Goal: Complete application form: Complete application form

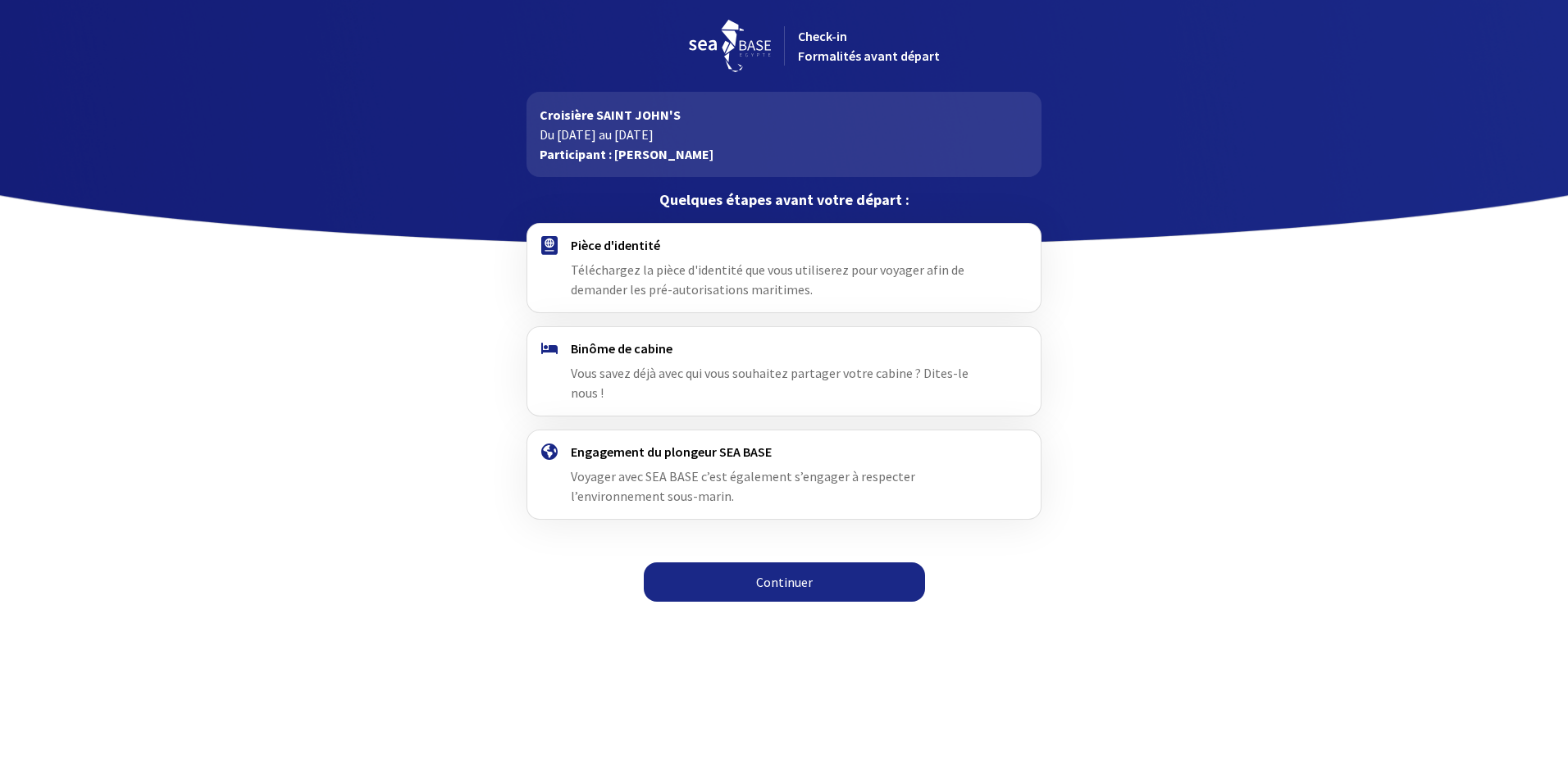
drag, startPoint x: 780, startPoint y: 564, endPoint x: 755, endPoint y: 570, distance: 25.7
click at [780, 564] on link "Continuer" at bounding box center [784, 582] width 282 height 39
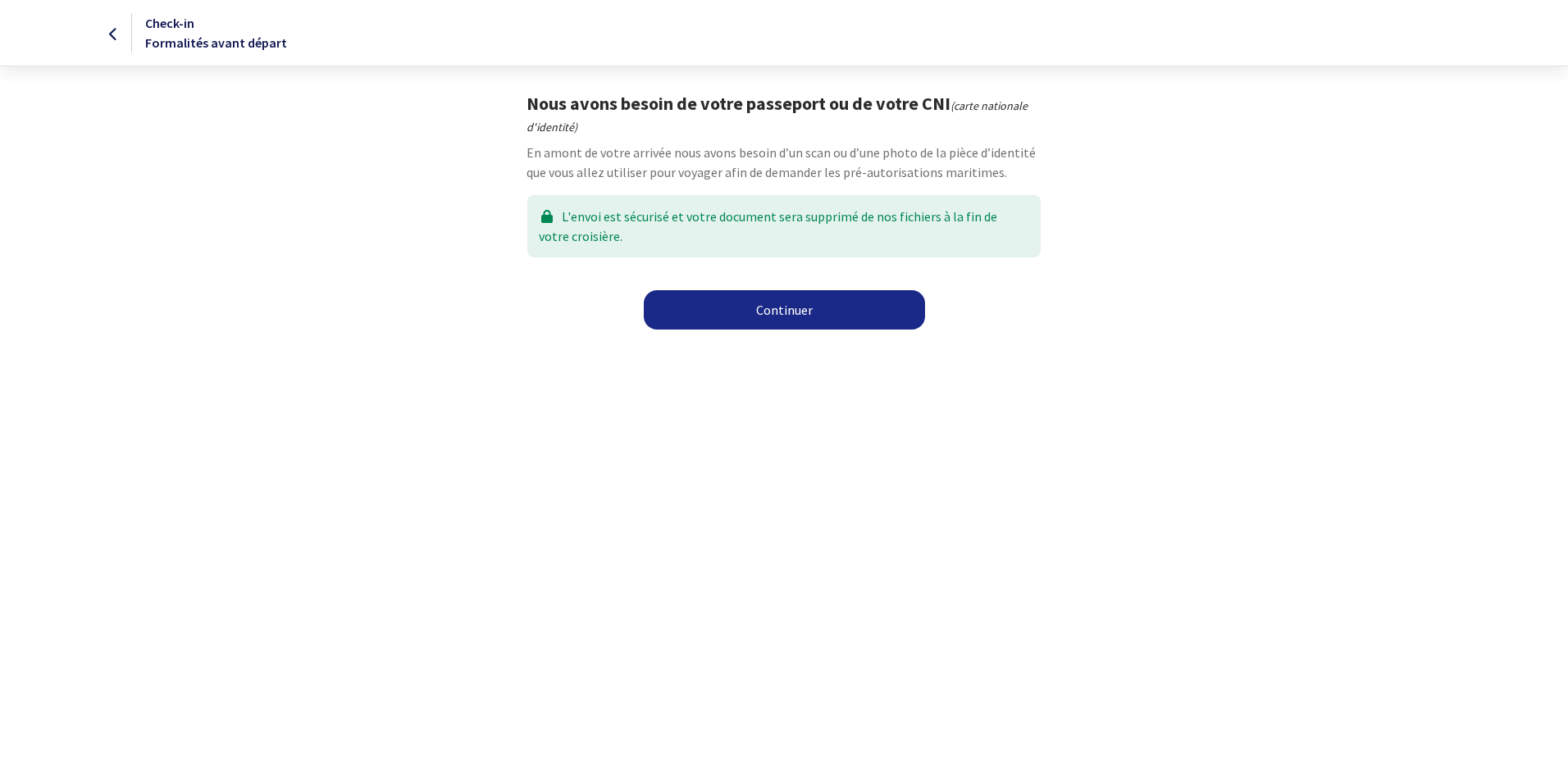
click at [787, 312] on link "Continuer" at bounding box center [784, 310] width 282 height 39
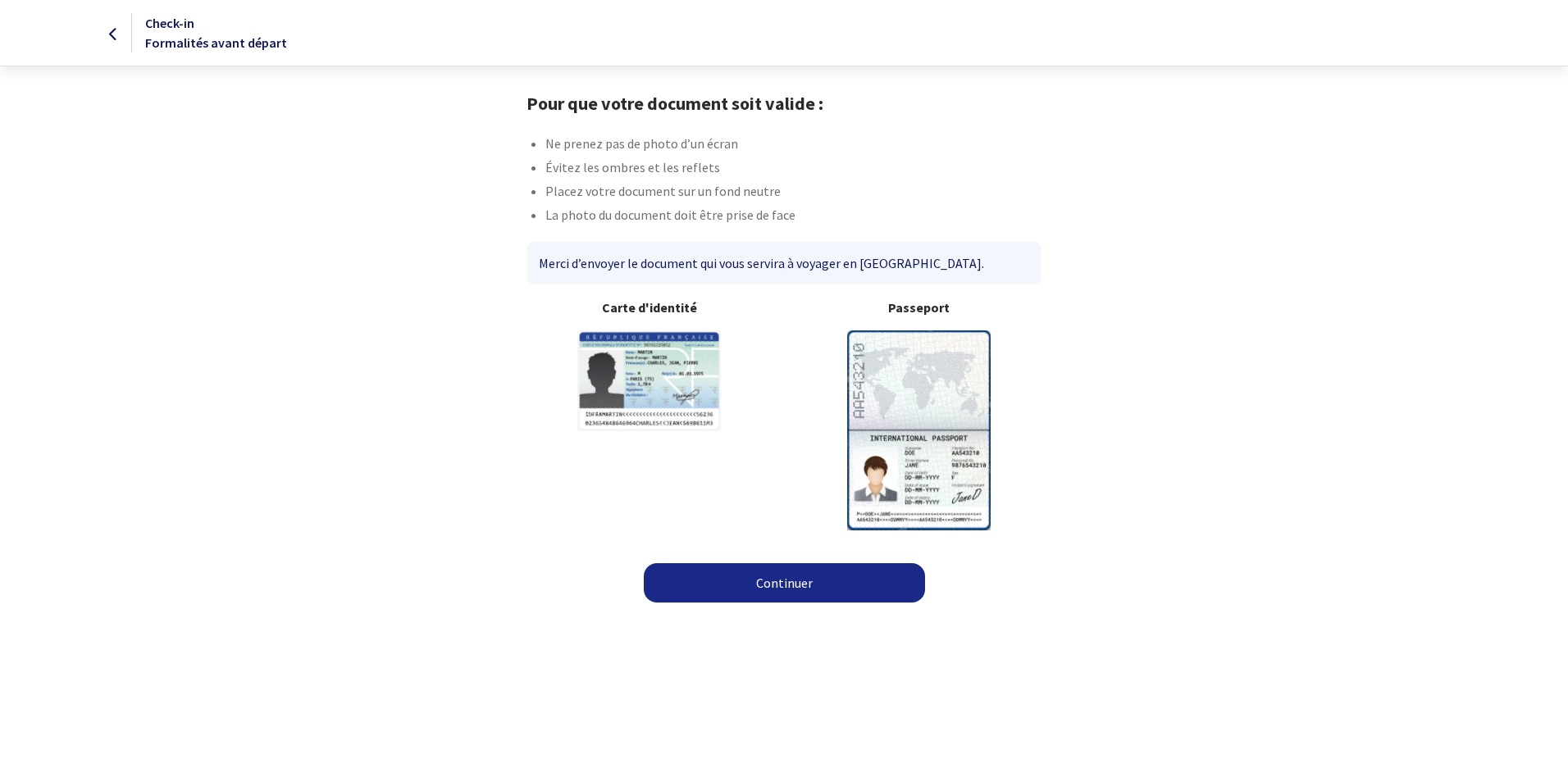
click at [804, 591] on link "Continuer" at bounding box center [784, 582] width 282 height 39
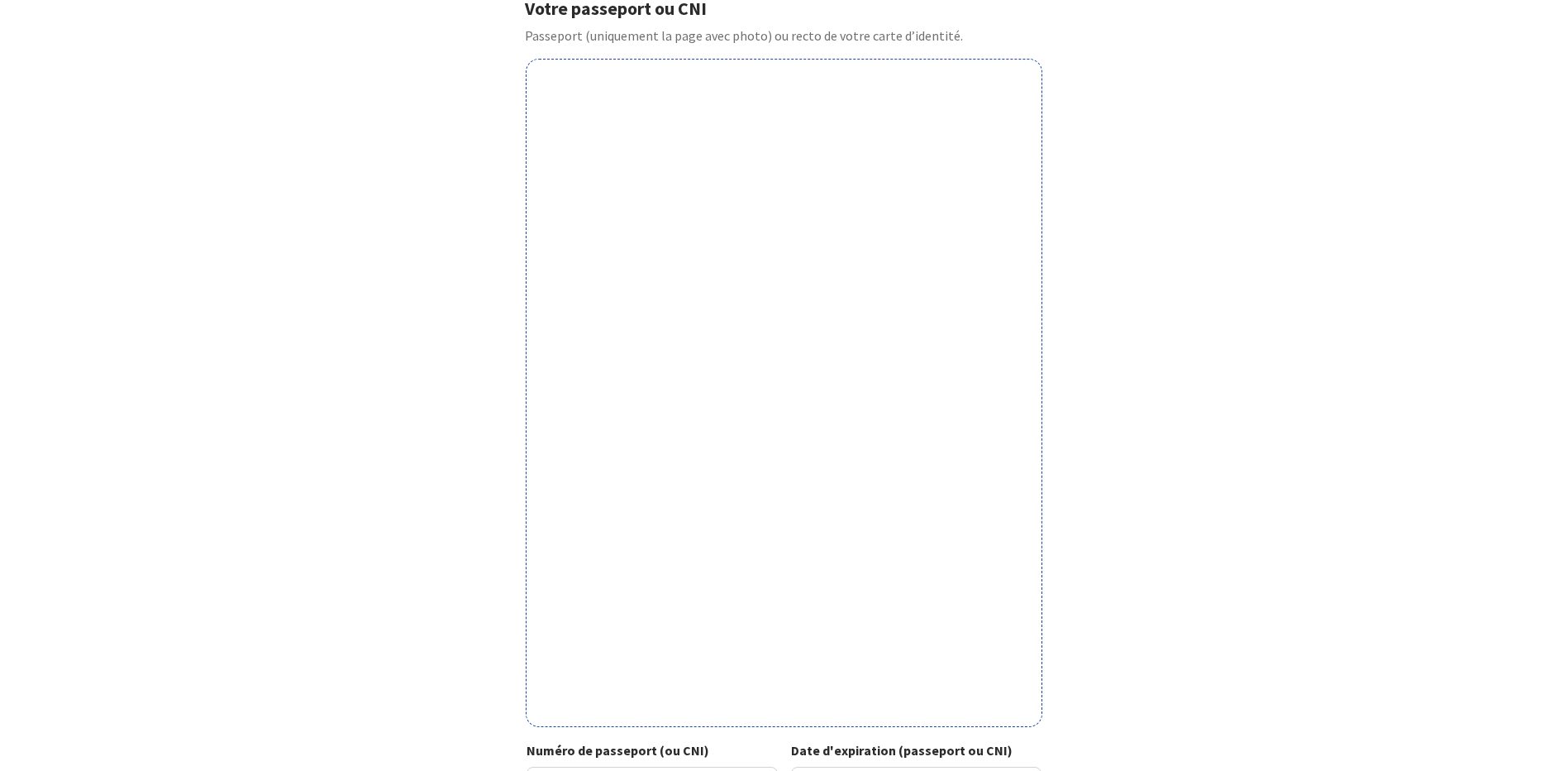
scroll to position [345, 0]
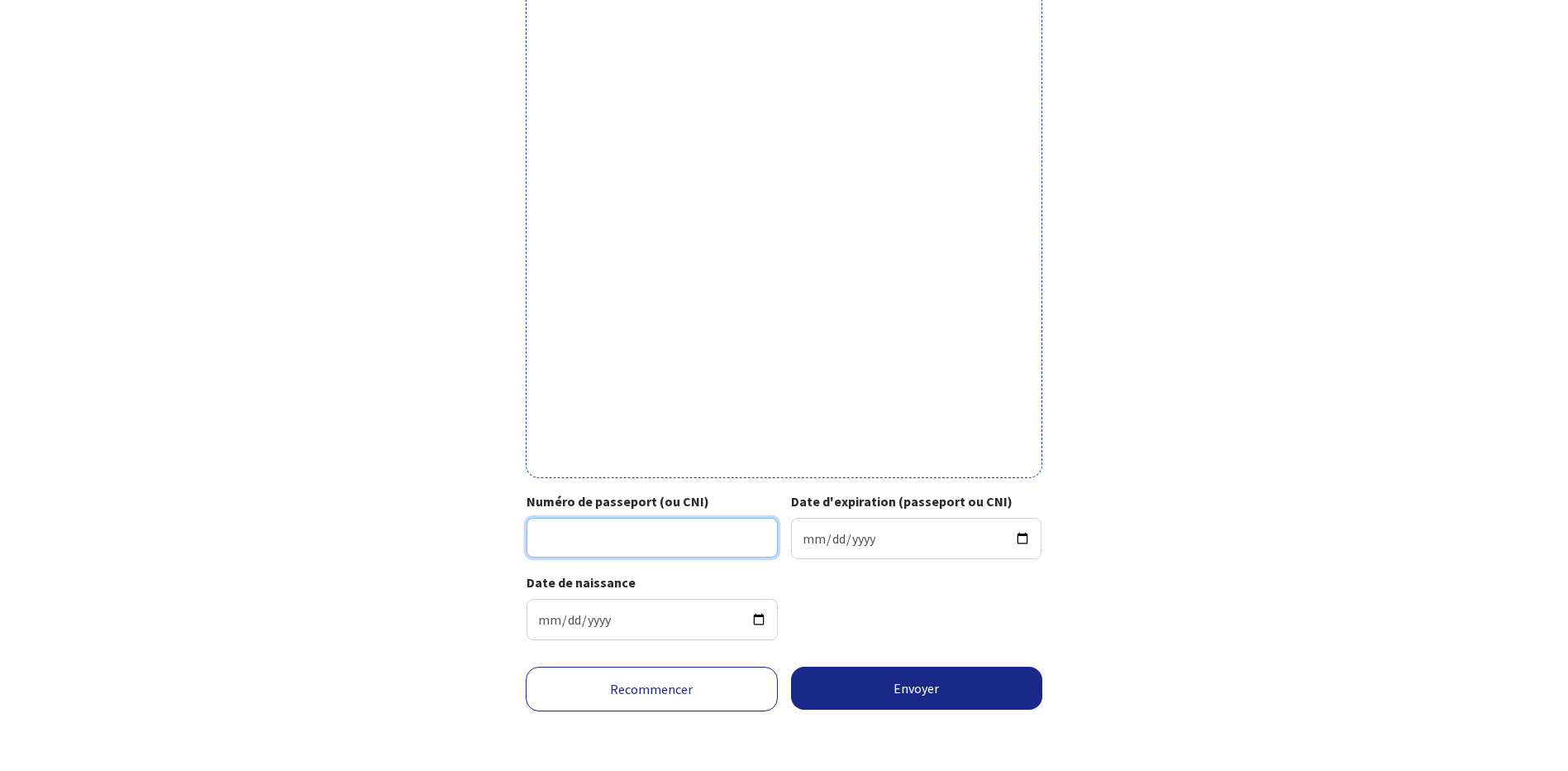
click at [570, 533] on input "Numéro de passeport (ou CNI)" at bounding box center [652, 538] width 251 height 40
type input "21EC110159"
click at [879, 538] on input "Date d'expiration (passeport ou CNI)" at bounding box center [917, 539] width 251 height 41
click at [815, 539] on input "2031-12-10" at bounding box center [917, 539] width 251 height 41
click at [812, 541] on input "2031-12-10" at bounding box center [917, 539] width 251 height 41
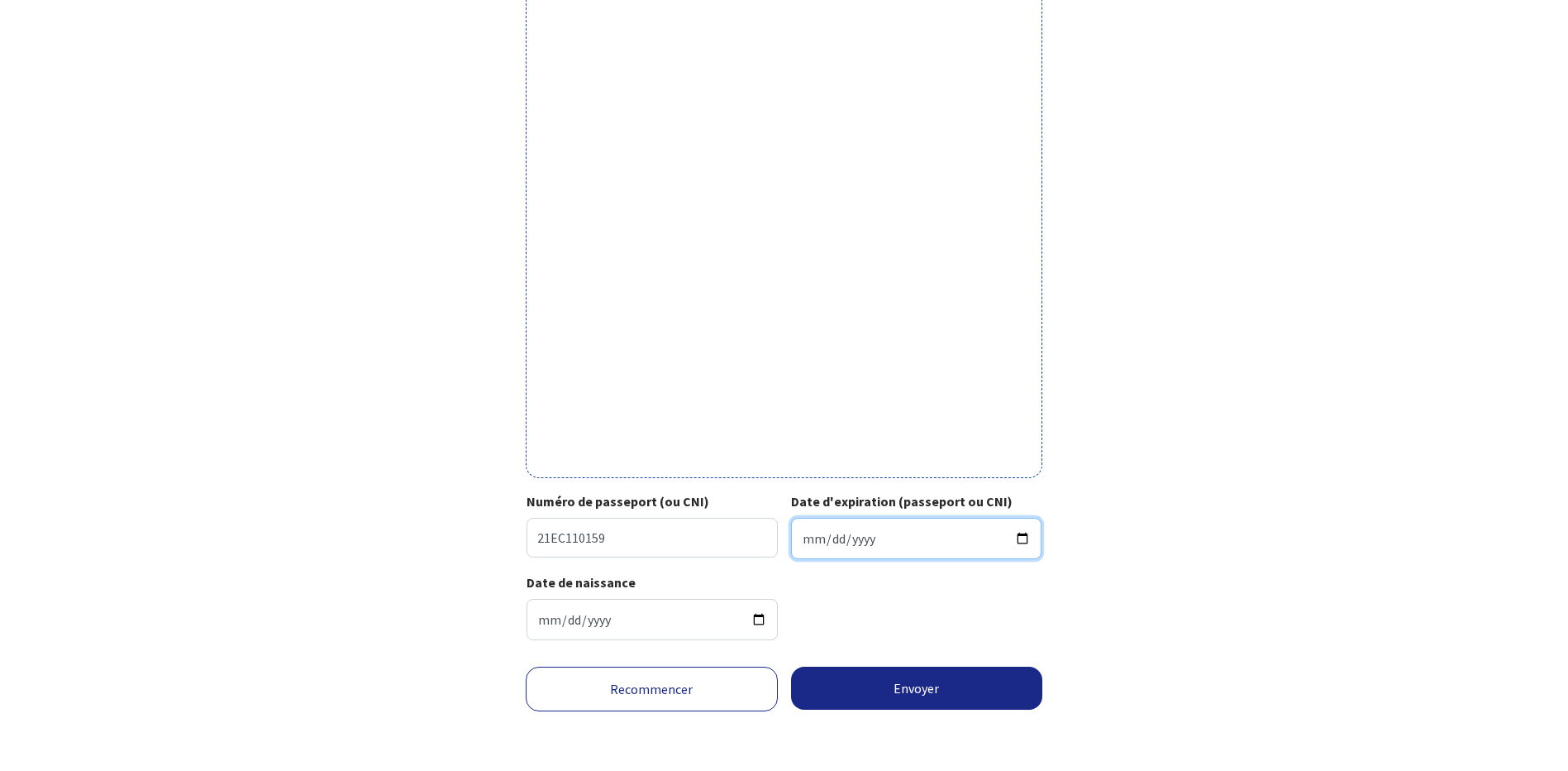
click at [812, 541] on input "2031-12-10" at bounding box center [917, 539] width 251 height 41
click at [1026, 539] on input "2031-12-10" at bounding box center [917, 539] width 251 height 41
click at [813, 536] on input "2031-12-17" at bounding box center [917, 539] width 251 height 41
click at [1029, 539] on input "2031-12-17" at bounding box center [917, 539] width 251 height 41
click at [809, 542] on input "2031-12-17" at bounding box center [917, 539] width 251 height 41
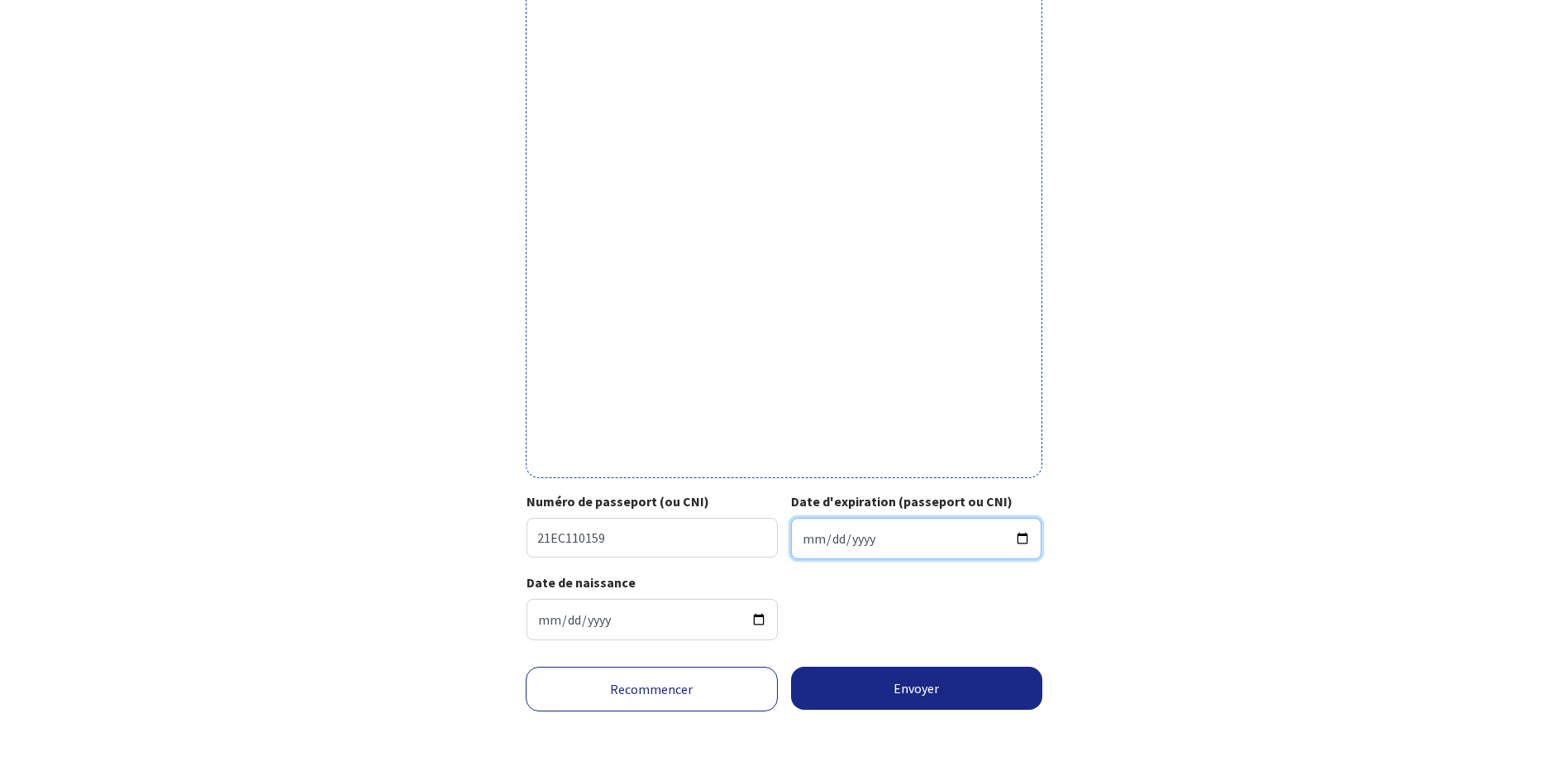
type input "2031-10-17"
click at [839, 614] on div "Date de naissance 1963-04-11" at bounding box center [784, 613] width 515 height 81
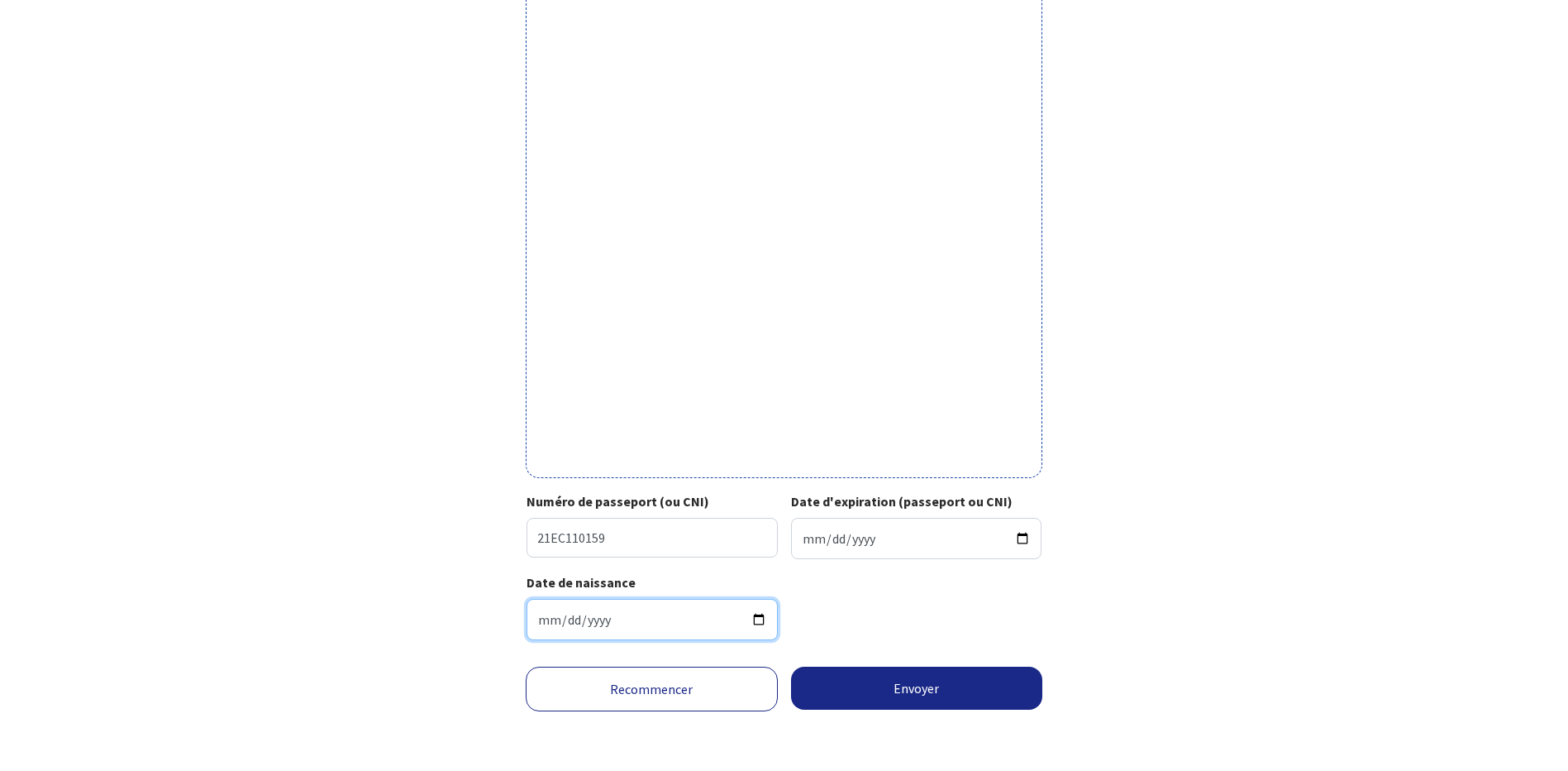
click at [758, 618] on input "1963-04-11" at bounding box center [652, 620] width 251 height 41
click at [547, 616] on input "1963-04-11" at bounding box center [652, 620] width 251 height 41
click at [754, 621] on input "1963-04-11" at bounding box center [652, 620] width 251 height 41
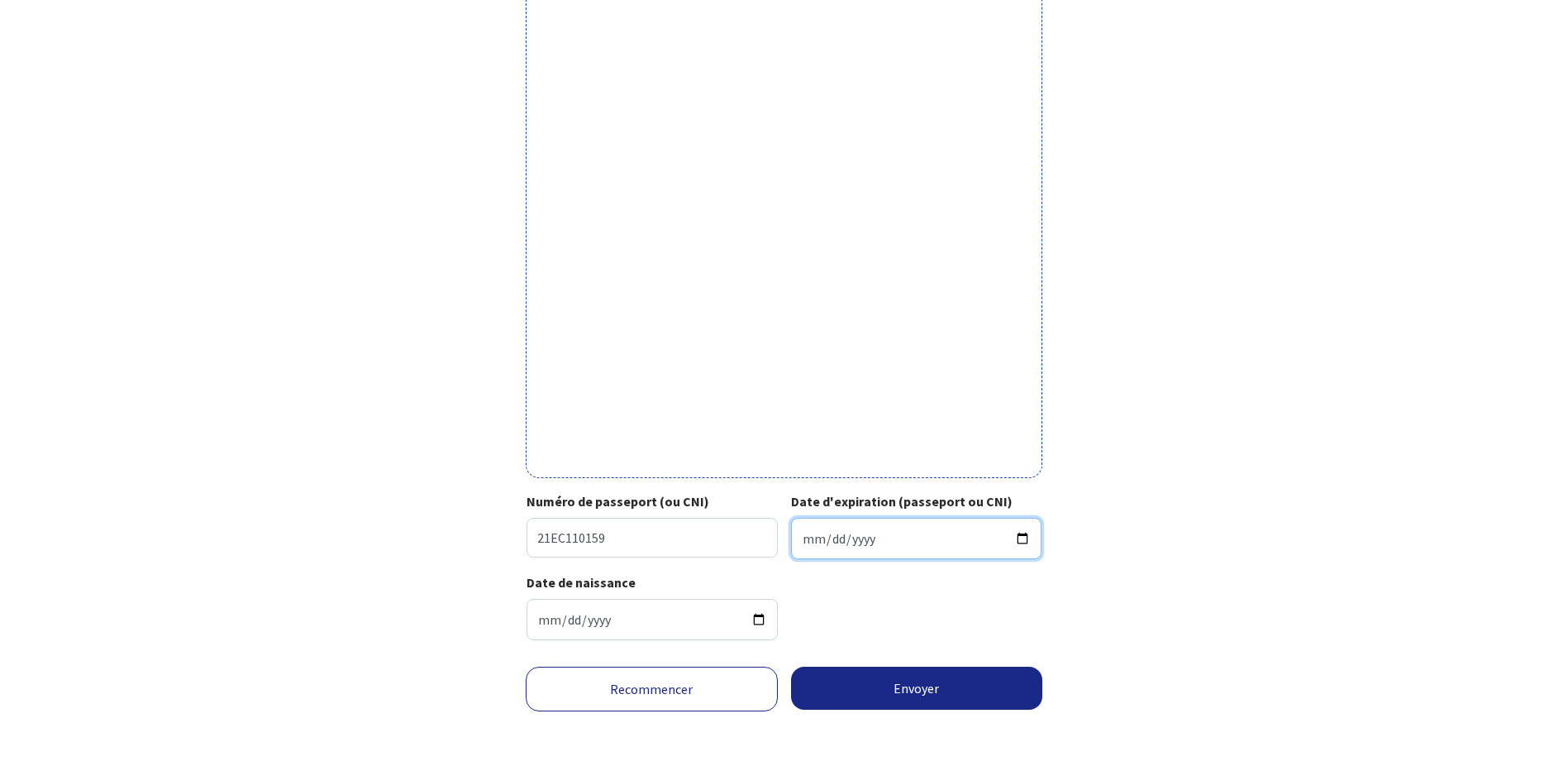
click at [1030, 534] on input "2031-10-17" at bounding box center [917, 539] width 251 height 41
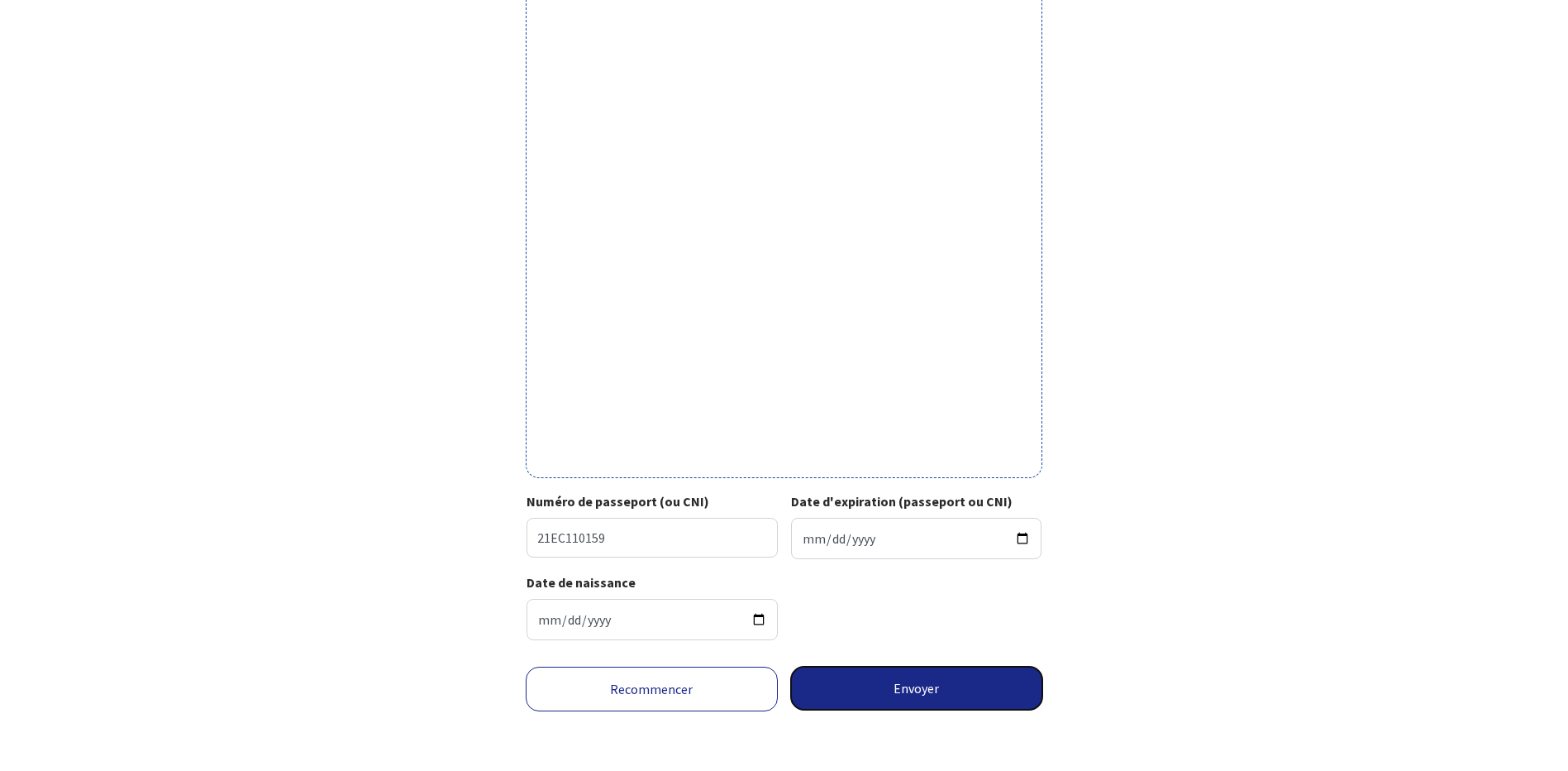
click at [919, 694] on button "Envoyer" at bounding box center [917, 688] width 252 height 43
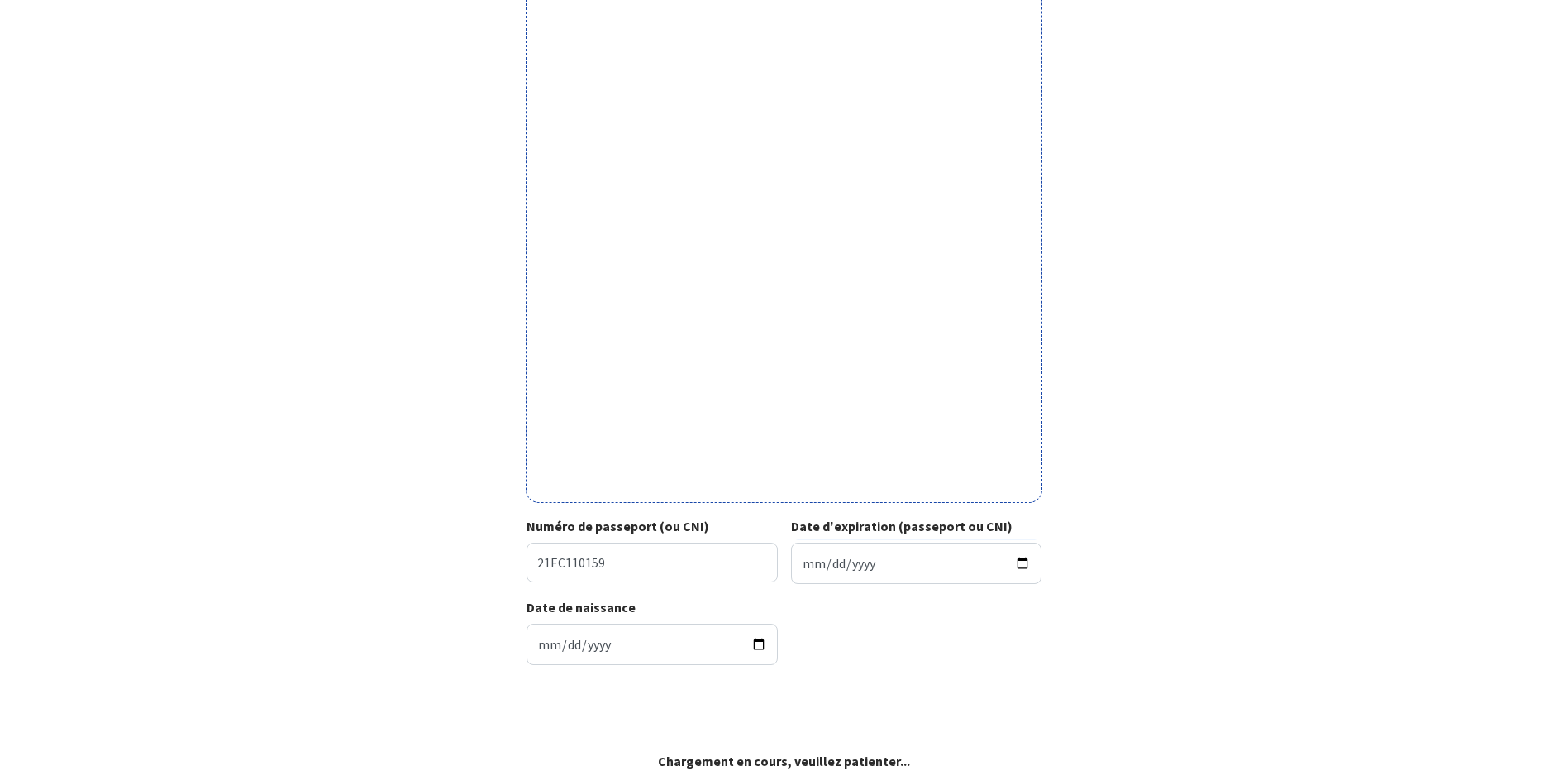
scroll to position [320, 0]
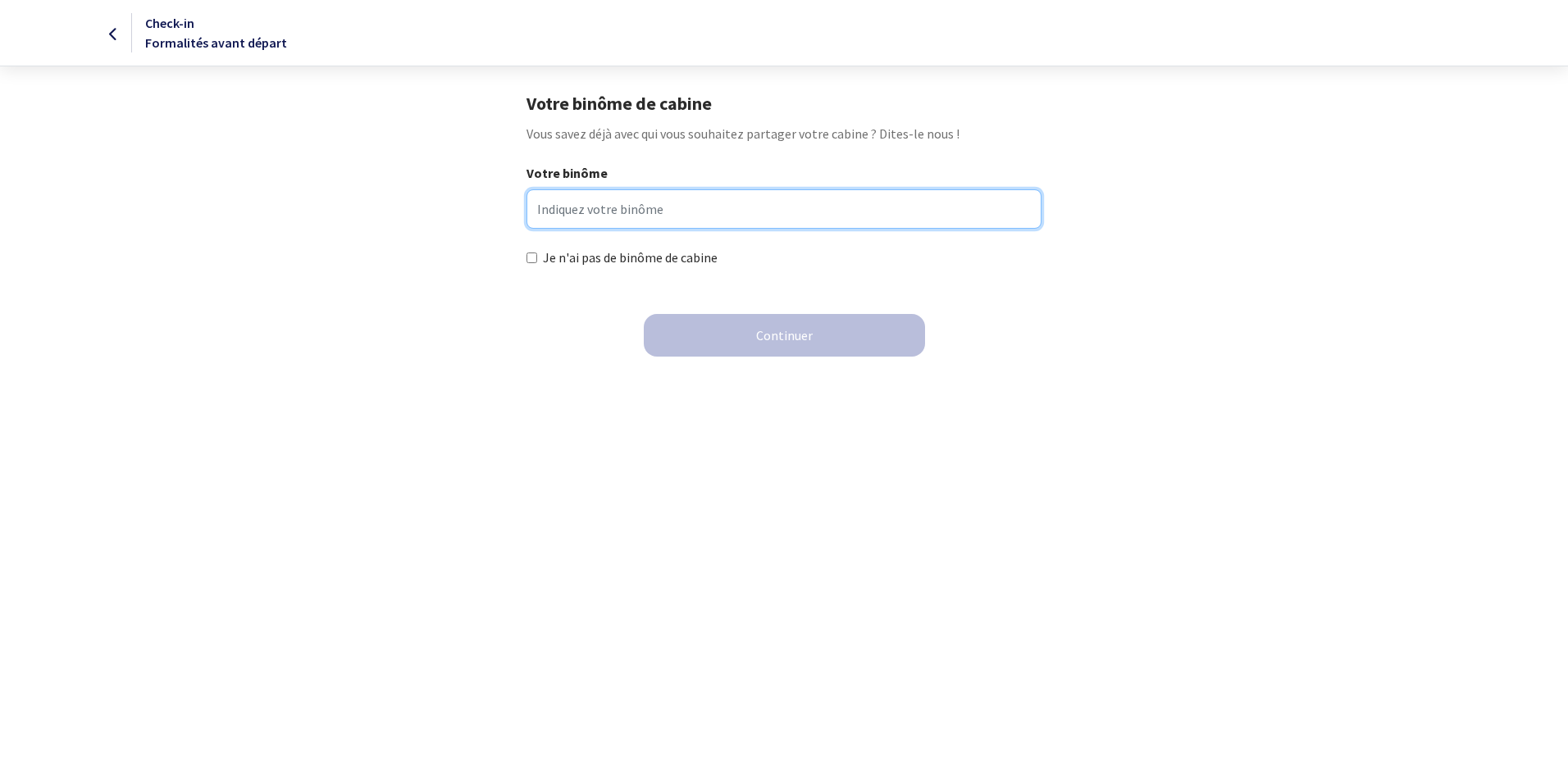
drag, startPoint x: 557, startPoint y: 215, endPoint x: 576, endPoint y: 223, distance: 20.6
click at [557, 215] on input "Votre binôme" at bounding box center [783, 209] width 514 height 39
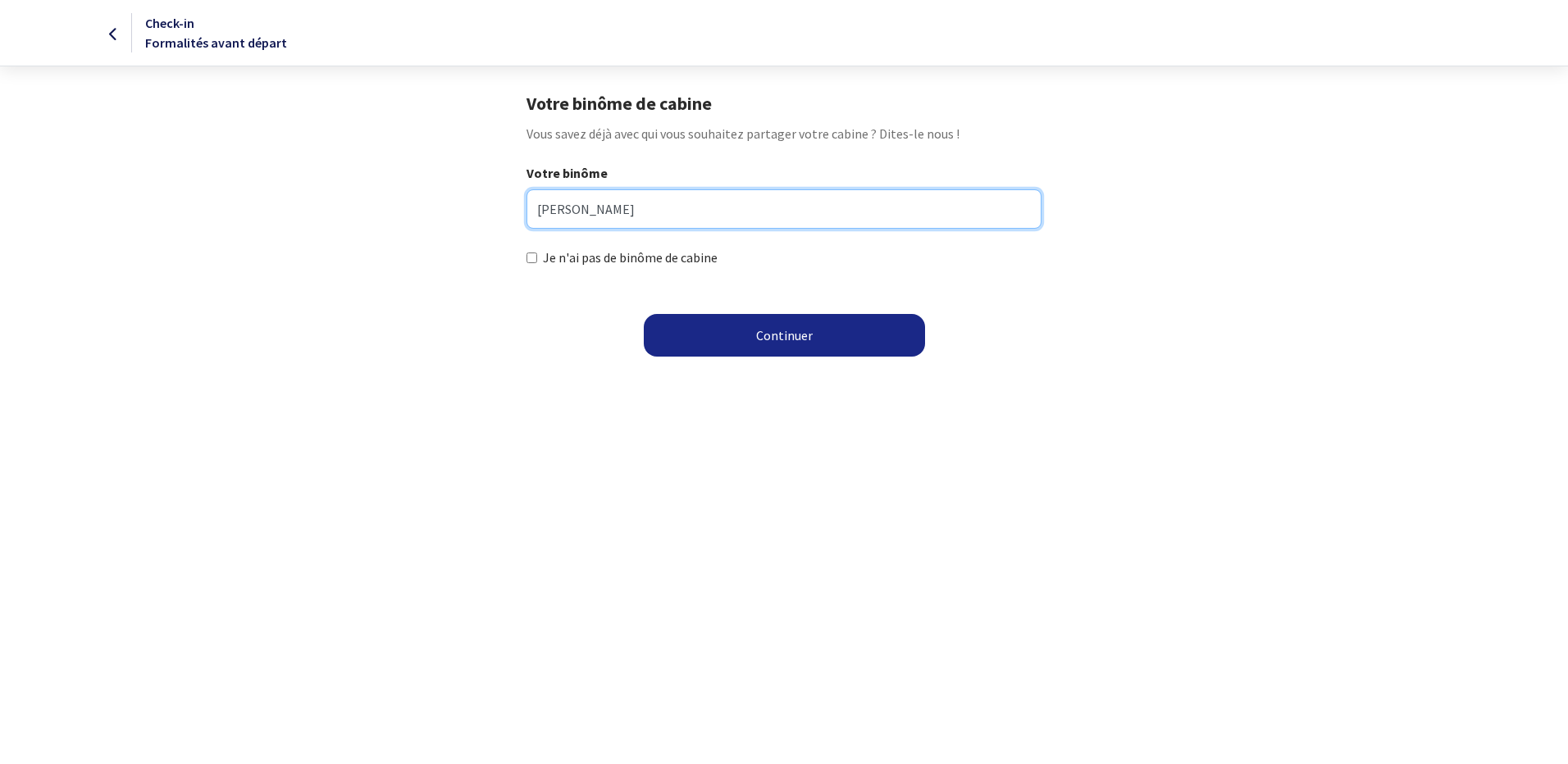
type input "[PERSON_NAME]"
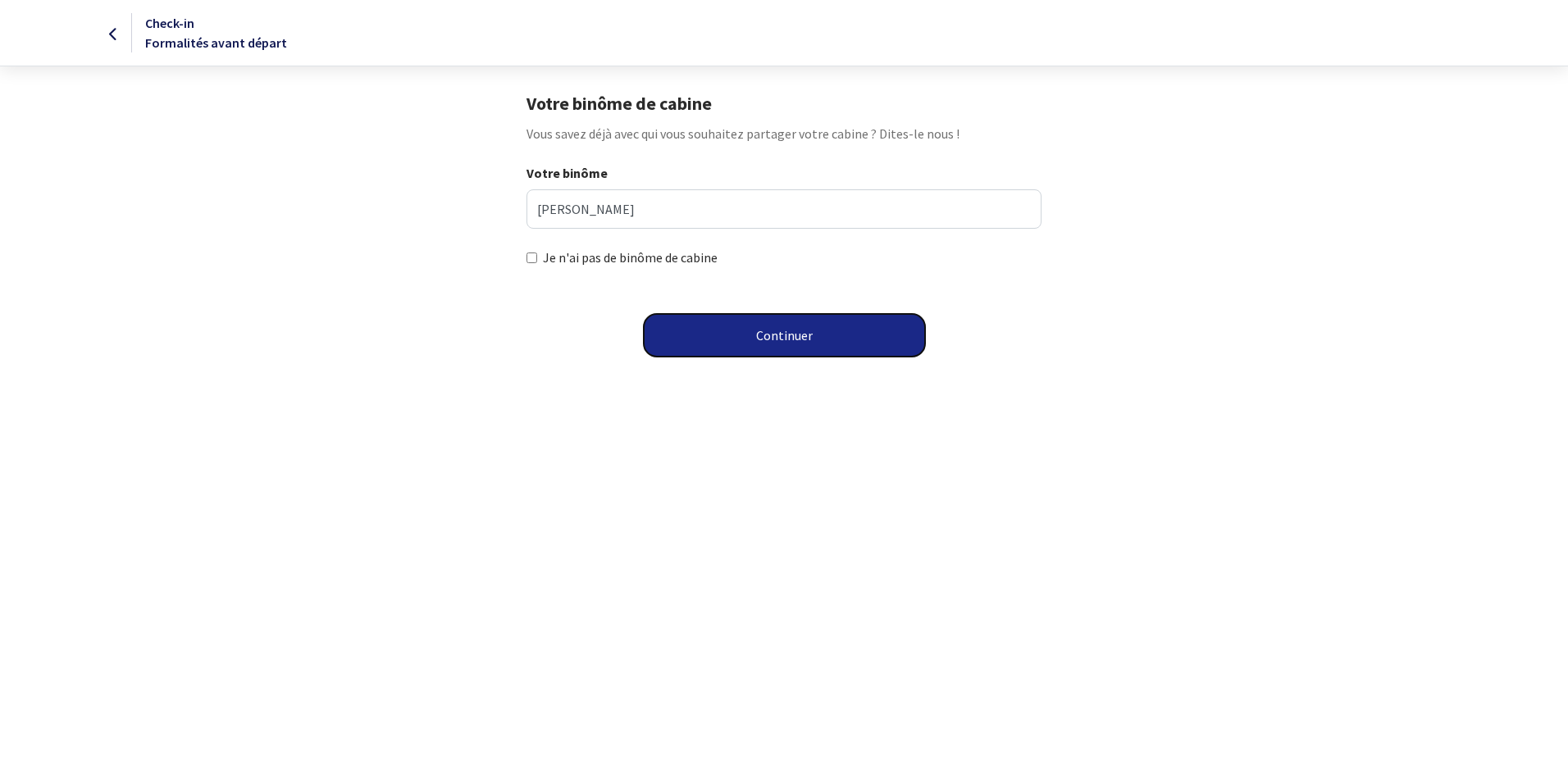
click at [764, 342] on button "Continuer" at bounding box center [784, 335] width 282 height 43
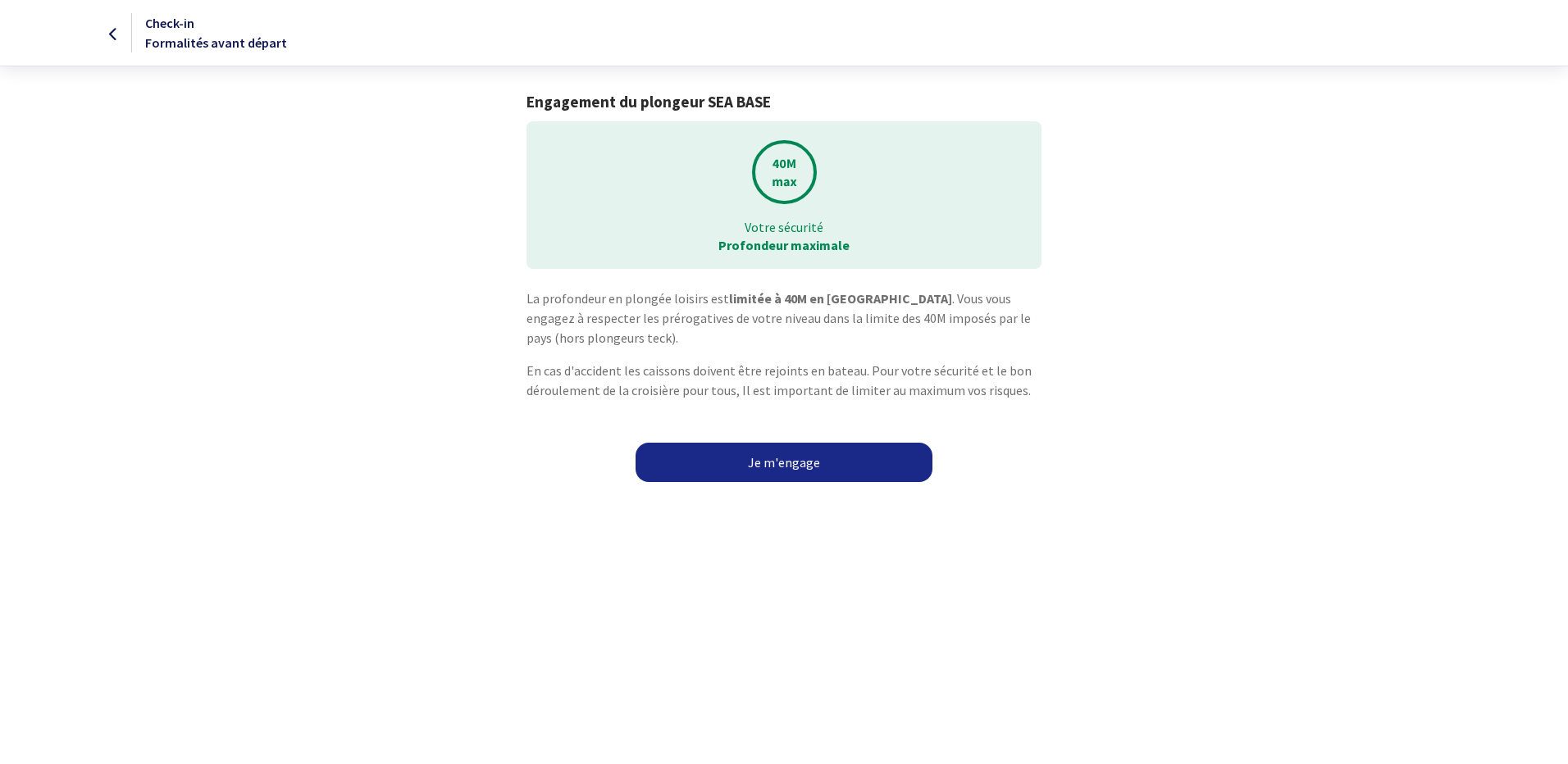
drag, startPoint x: 751, startPoint y: 449, endPoint x: 774, endPoint y: 450, distance: 23.0
click at [749, 449] on link "Je m'engage" at bounding box center [784, 462] width 297 height 39
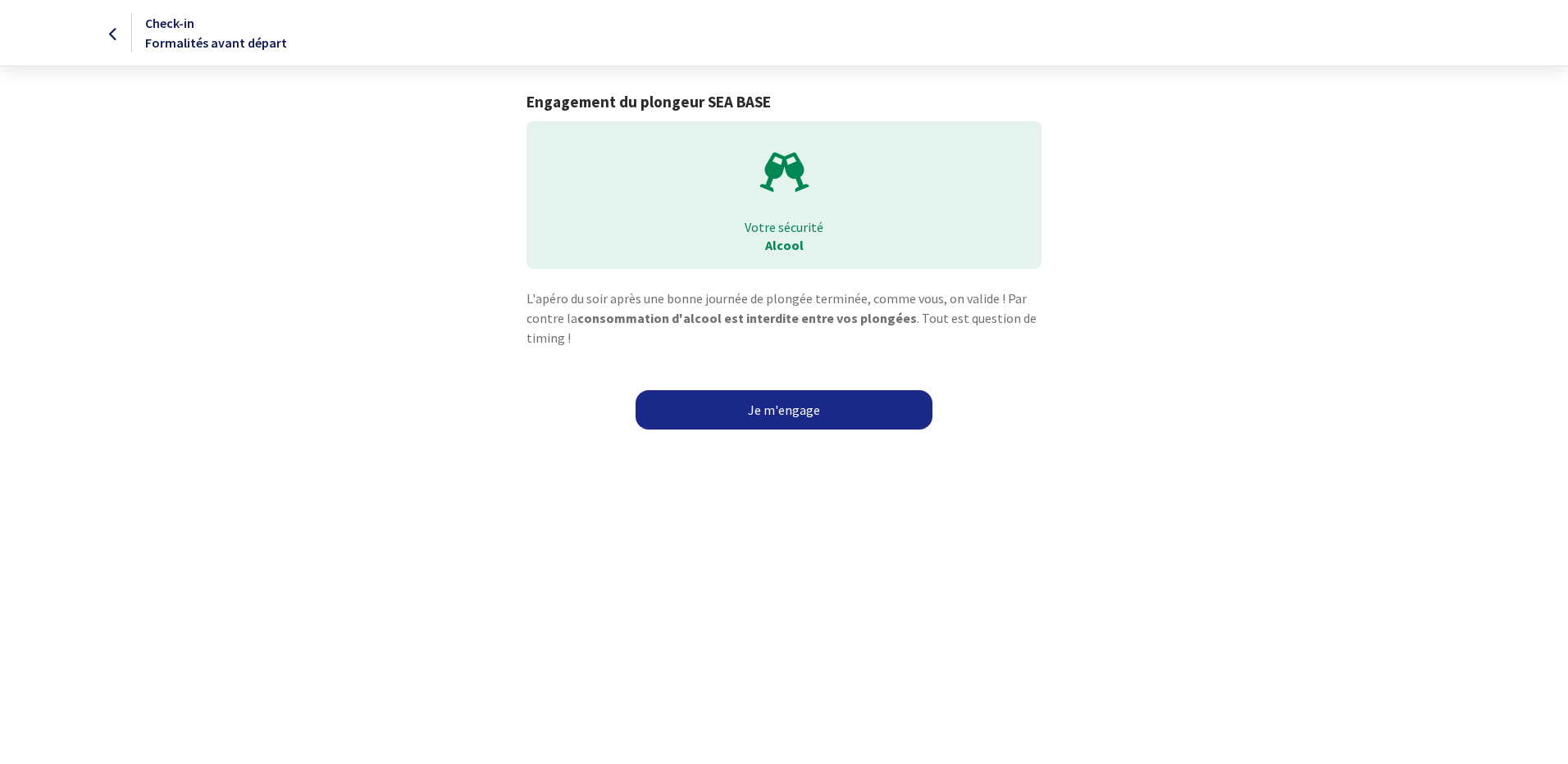
click at [803, 404] on link "Je m'engage" at bounding box center [784, 409] width 297 height 39
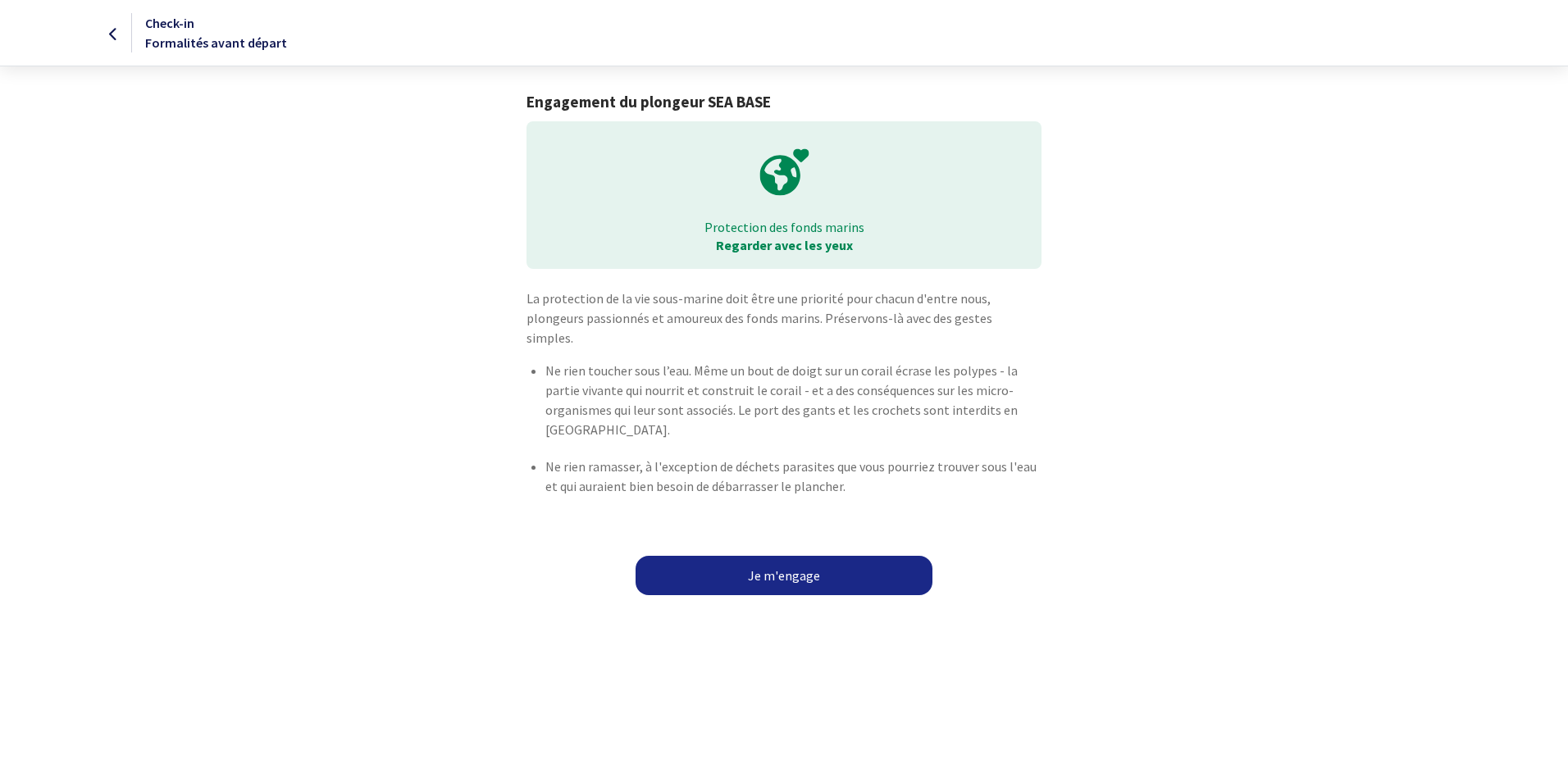
click at [758, 556] on link "Je m'engage" at bounding box center [784, 576] width 297 height 39
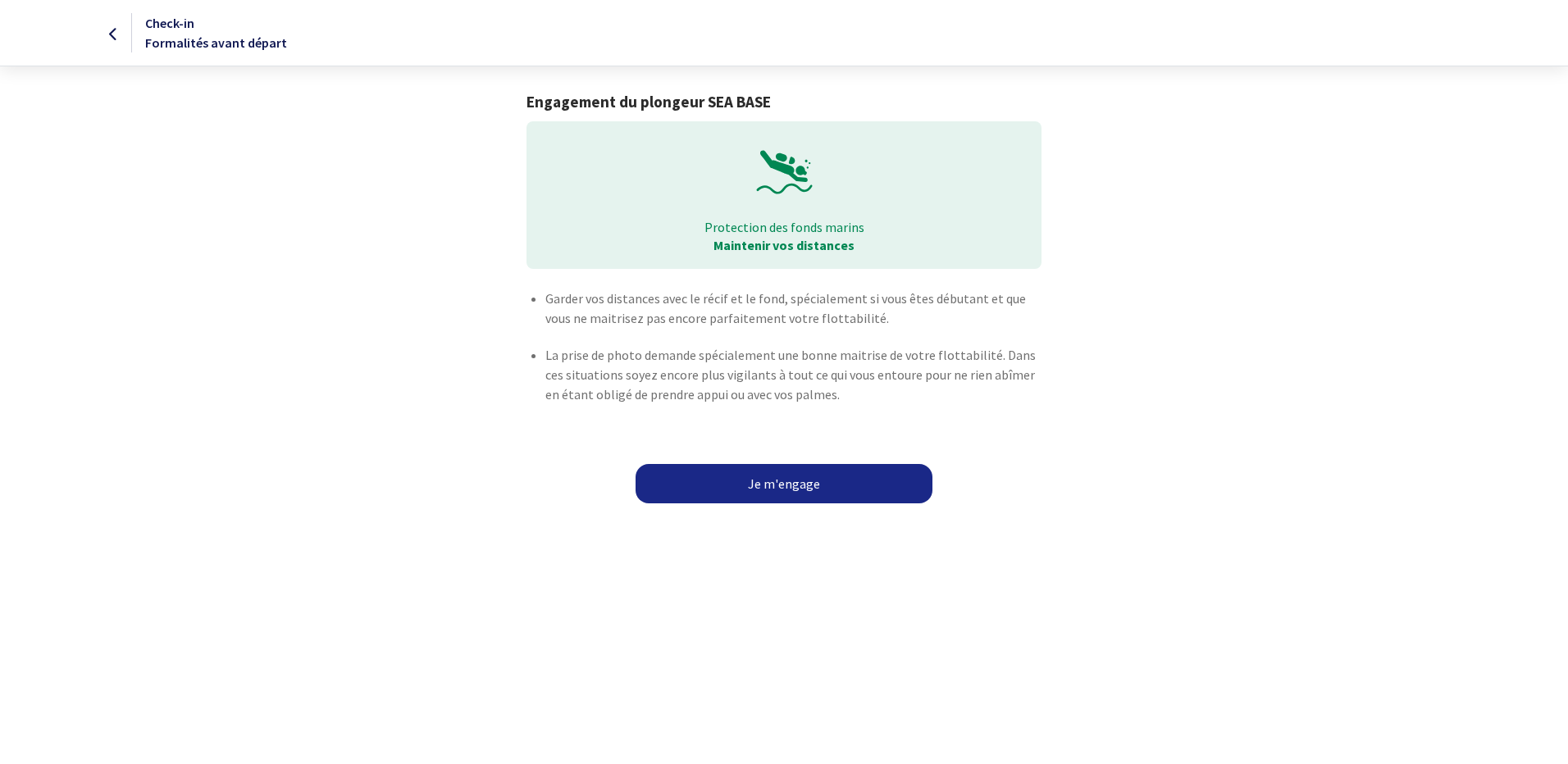
click at [803, 478] on link "Je m'engage" at bounding box center [784, 483] width 297 height 39
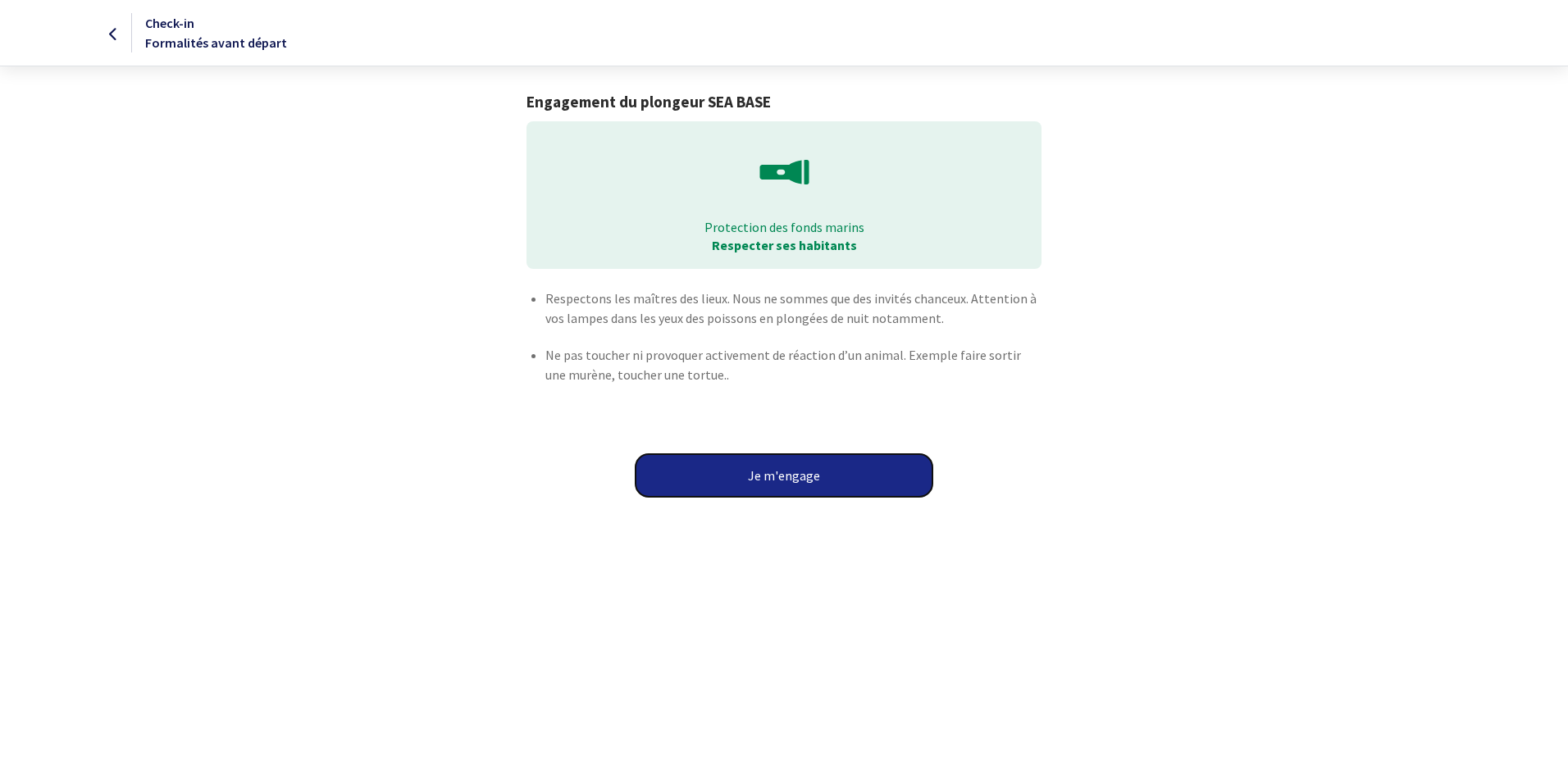
click at [801, 479] on button "Je m'engage" at bounding box center [784, 475] width 297 height 43
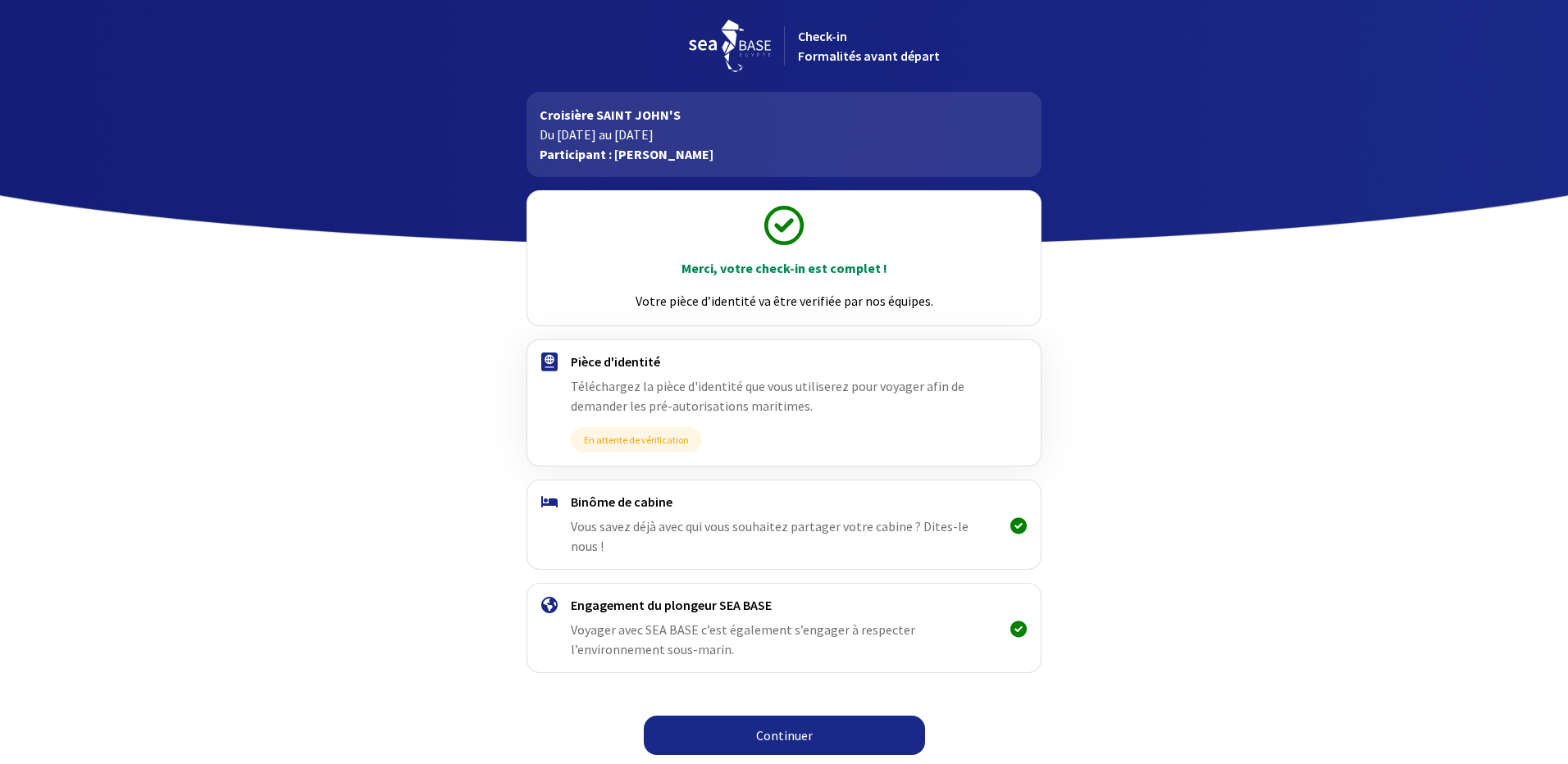
click at [788, 723] on link "Continuer" at bounding box center [784, 735] width 282 height 39
click at [778, 715] on link "Continuer" at bounding box center [784, 735] width 282 height 39
click at [793, 717] on link "Continuer" at bounding box center [784, 735] width 282 height 39
